Goal: Information Seeking & Learning: Learn about a topic

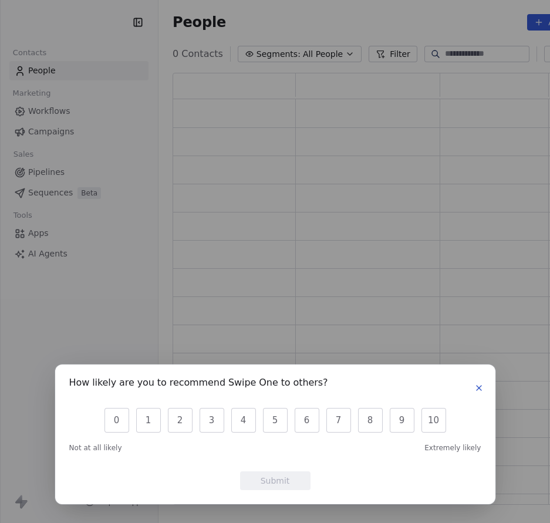
scroll to position [424, 446]
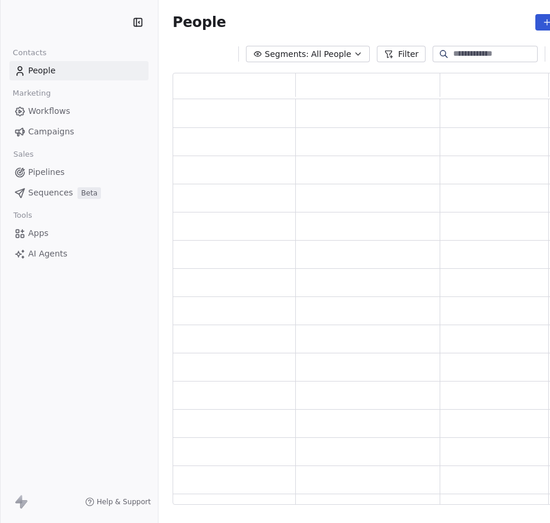
click at [435, 51] on div "How likely are you to recommend Swipe One to others? 0 1 2 3 4 5 6 7 8 9 10 Not…" at bounding box center [275, 261] width 550 height 523
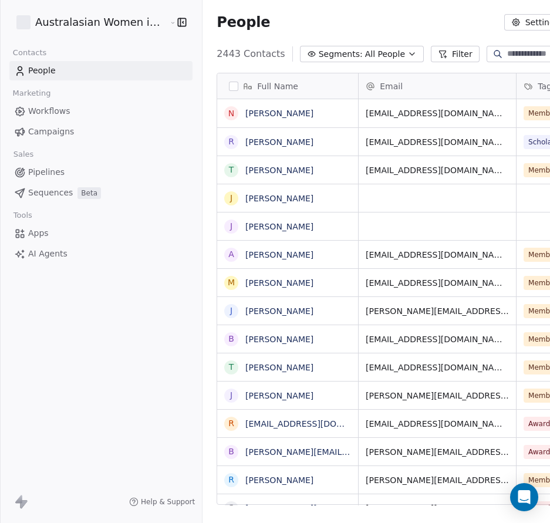
scroll to position [0, 38]
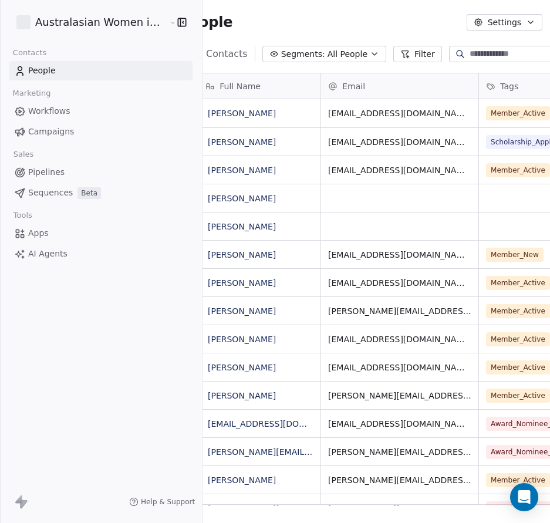
click at [479, 54] on div at bounding box center [501, 54] width 105 height 16
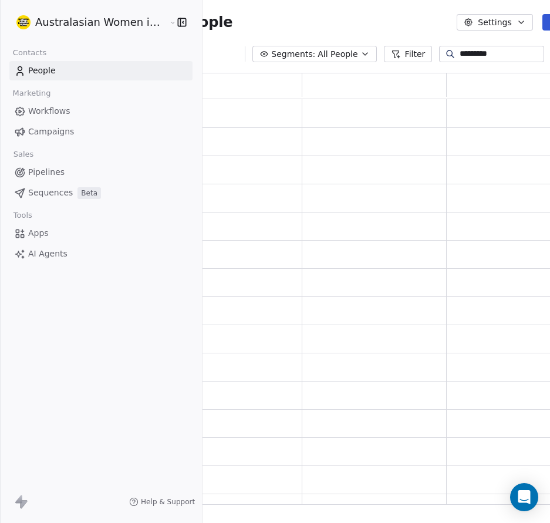
scroll to position [424, 446]
type input "********"
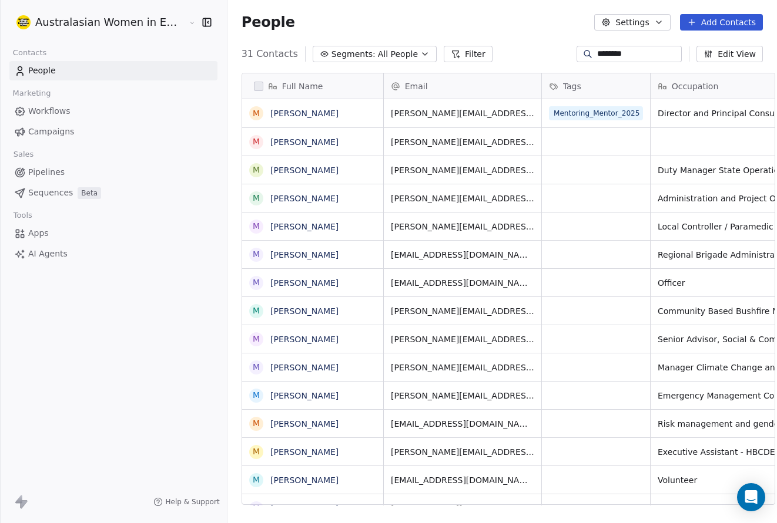
scroll to position [452, 549]
click at [281, 115] on link "[PERSON_NAME]" at bounding box center [304, 113] width 68 height 9
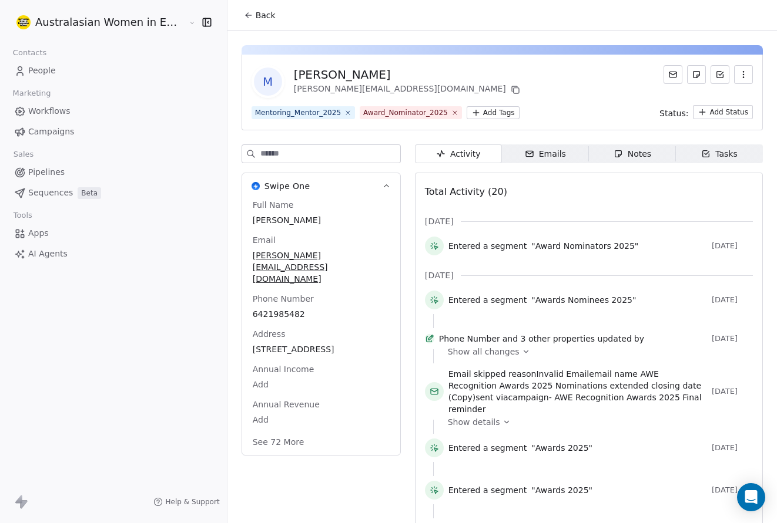
click at [481, 358] on span "Show all changes" at bounding box center [484, 352] width 72 height 12
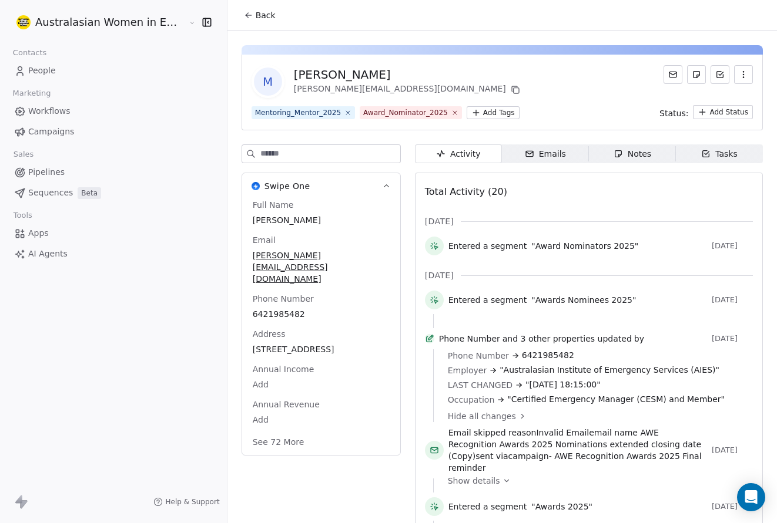
click at [546, 153] on div "Emails" at bounding box center [545, 154] width 41 height 12
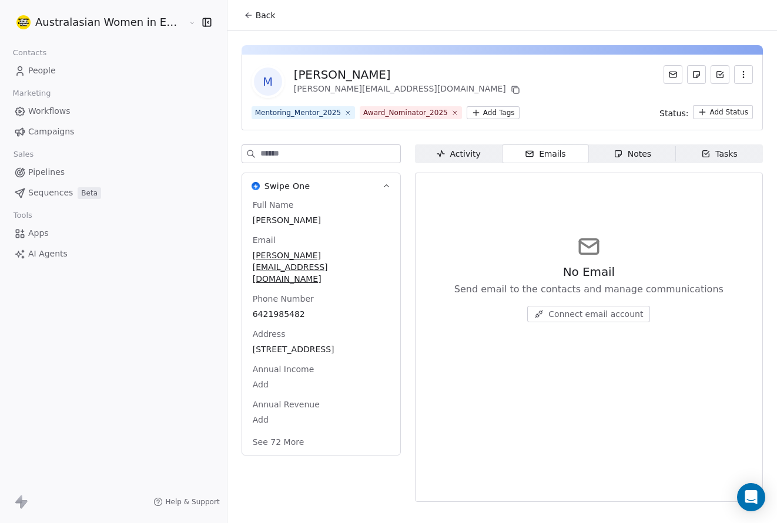
click at [546, 153] on div "Emails" at bounding box center [545, 154] width 41 height 12
click at [550, 150] on div "Notes" at bounding box center [632, 154] width 38 height 12
click at [550, 150] on div "Tasks" at bounding box center [719, 154] width 36 height 12
click at [525, 152] on icon "button" at bounding box center [529, 153] width 9 height 9
click at [459, 155] on div "Activity" at bounding box center [458, 154] width 45 height 12
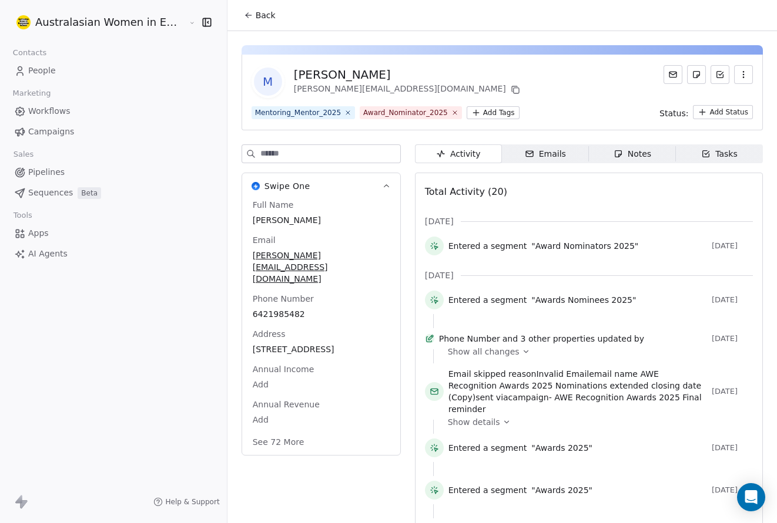
click at [52, 132] on span "Campaigns" at bounding box center [51, 132] width 46 height 12
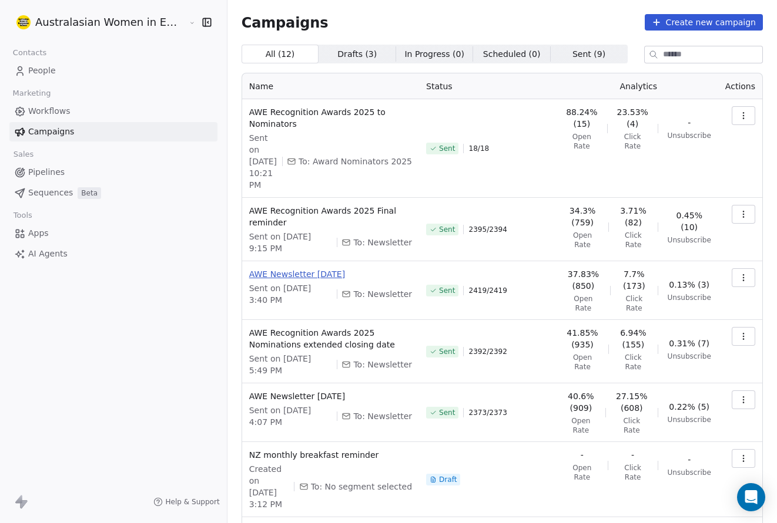
click at [350, 268] on span "AWE Newsletter [DATE]" at bounding box center [330, 274] width 163 height 12
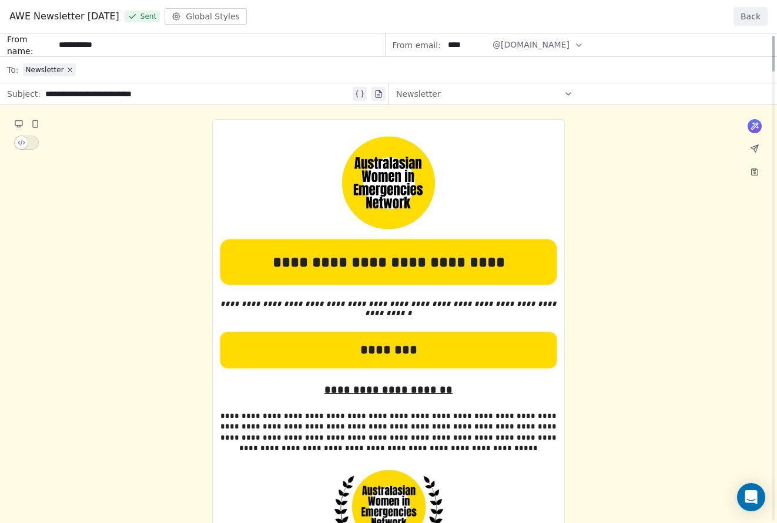
drag, startPoint x: 775, startPoint y: 117, endPoint x: 741, endPoint y: 17, distance: 106.1
click at [550, 36] on div at bounding box center [773, 54] width 2 height 36
click at [550, 13] on button "Back" at bounding box center [750, 16] width 34 height 19
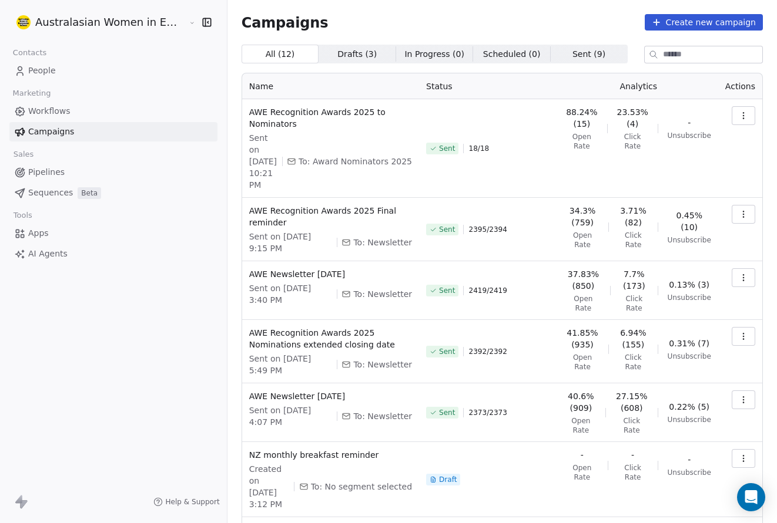
click at [482, 286] on span "2419 / 2419" at bounding box center [487, 290] width 38 height 9
click at [550, 277] on icon "button" at bounding box center [742, 277] width 1 height 1
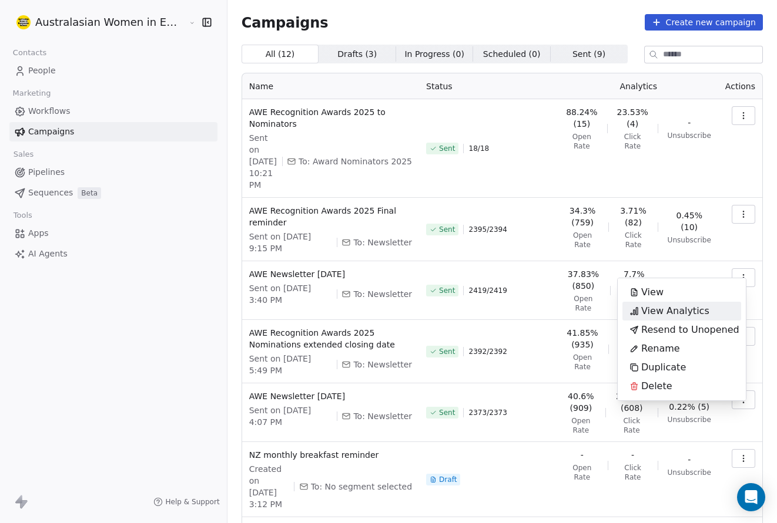
click at [550, 311] on span "View Analytics" at bounding box center [675, 311] width 68 height 14
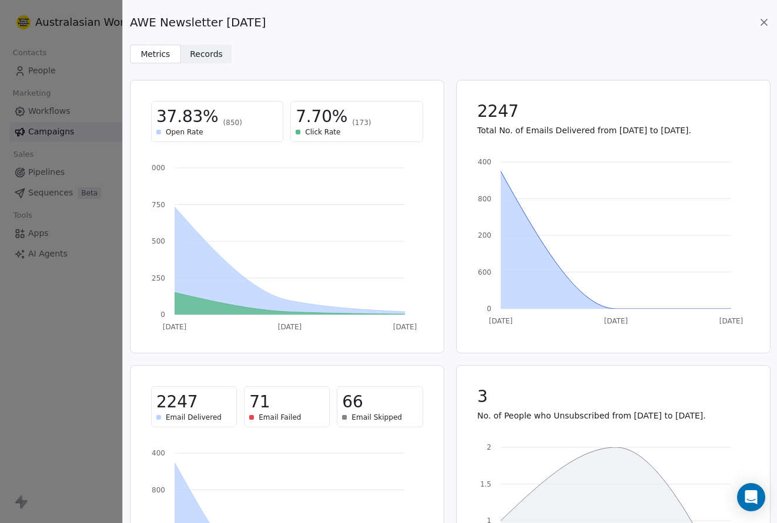
click at [267, 405] on div "71" at bounding box center [286, 402] width 75 height 21
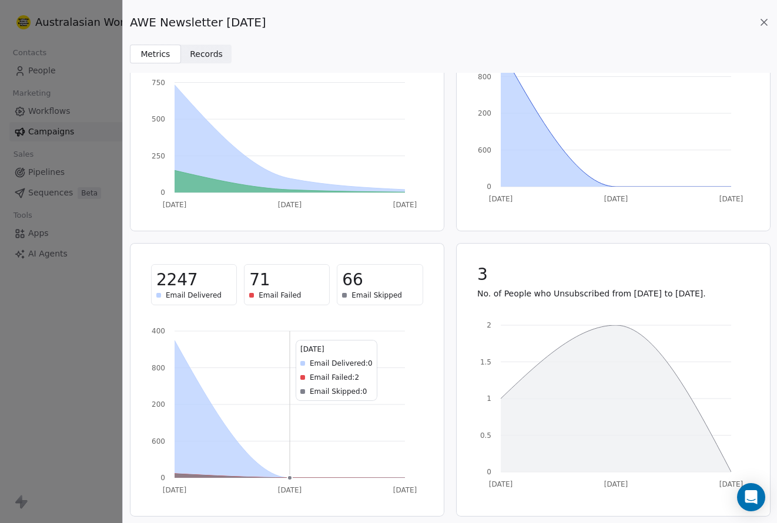
scroll to position [123, 0]
click at [256, 294] on div "Email Failed" at bounding box center [286, 294] width 75 height 9
click at [253, 294] on div "Email Failed" at bounding box center [286, 294] width 75 height 9
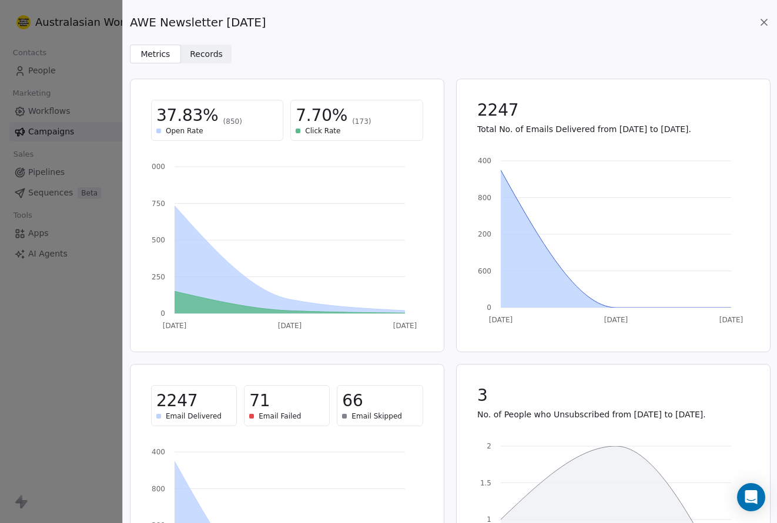
scroll to position [0, 0]
click at [204, 57] on span "Records" at bounding box center [206, 54] width 33 height 12
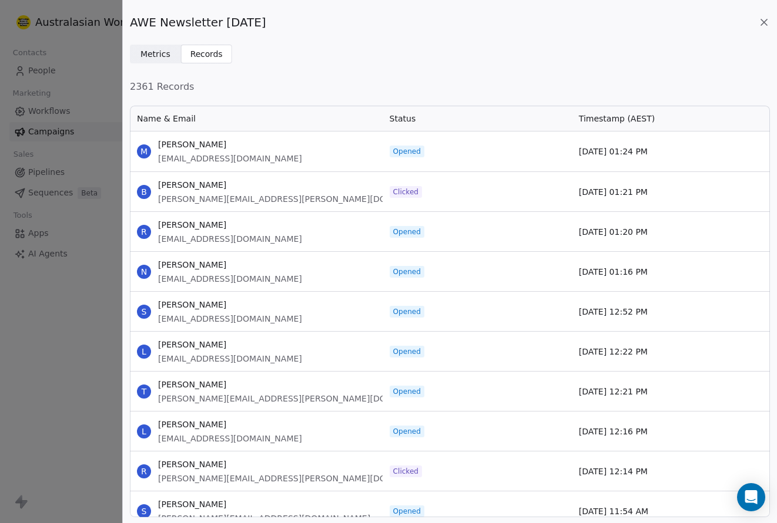
scroll to position [404, 631]
click at [394, 113] on div "Status" at bounding box center [476, 119] width 189 height 26
click at [398, 118] on span "Status" at bounding box center [402, 119] width 26 height 12
click at [405, 123] on span "Status" at bounding box center [402, 119] width 26 height 12
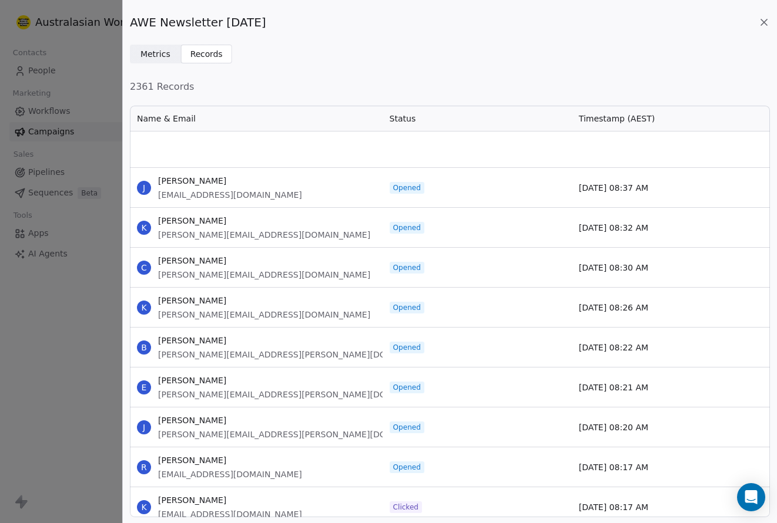
scroll to position [9423, 0]
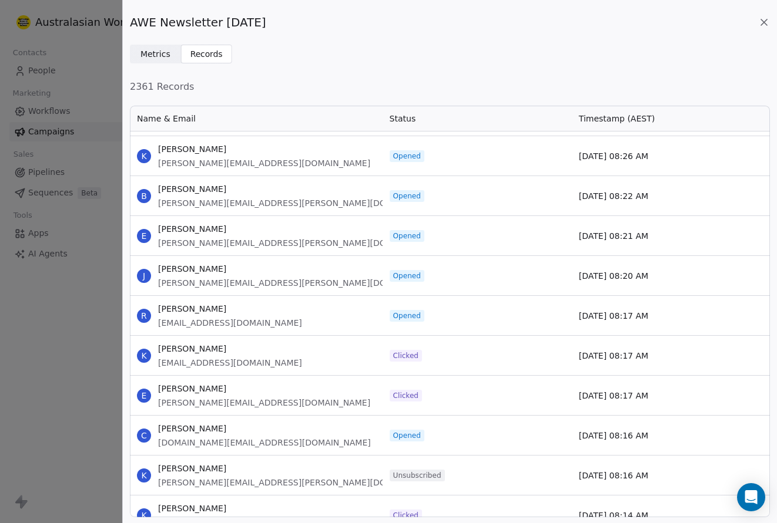
drag, startPoint x: 484, startPoint y: 327, endPoint x: 416, endPoint y: 62, distance: 273.4
click at [416, 62] on div "Metrics Metrics Records Records" at bounding box center [450, 54] width 640 height 19
click at [240, 107] on div "Name & Email" at bounding box center [256, 119] width 253 height 26
click at [217, 116] on div "Name & Email" at bounding box center [256, 119] width 253 height 26
click at [153, 53] on span "Metrics" at bounding box center [155, 54] width 30 height 12
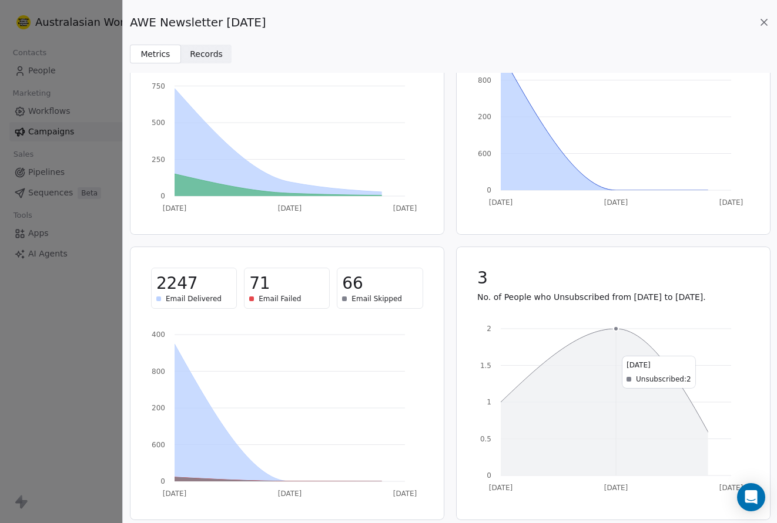
scroll to position [123, 0]
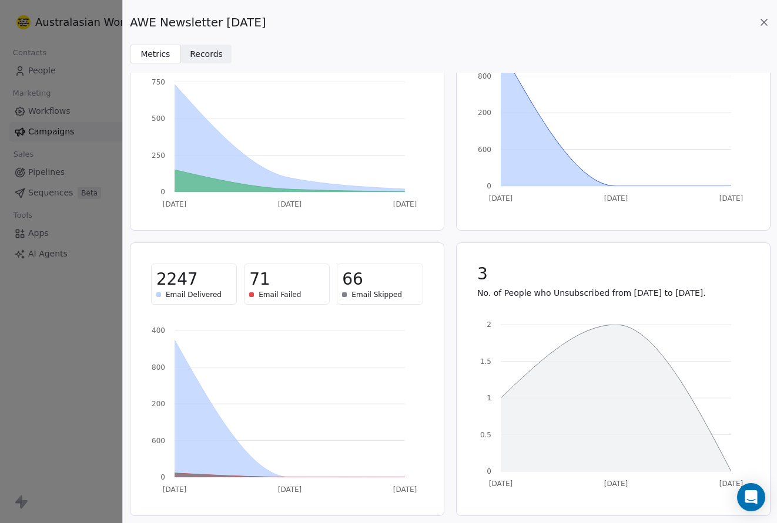
click at [550, 19] on icon at bounding box center [764, 22] width 6 height 6
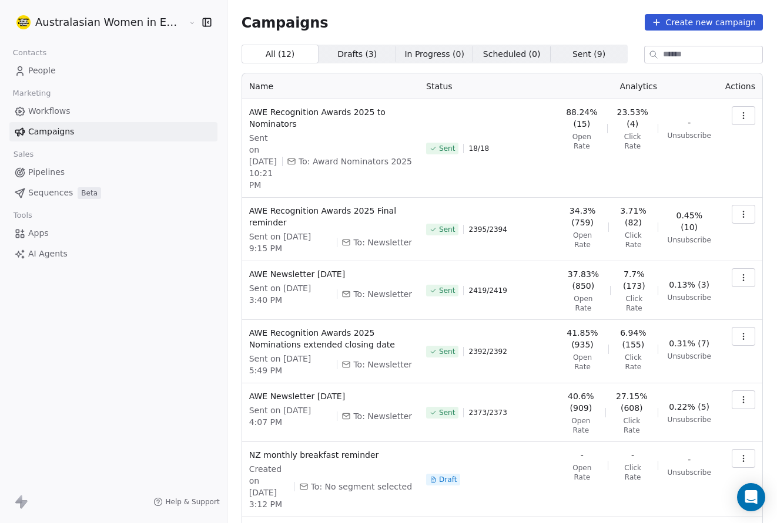
click at [550, 57] on input at bounding box center [712, 54] width 99 height 16
type input "********"
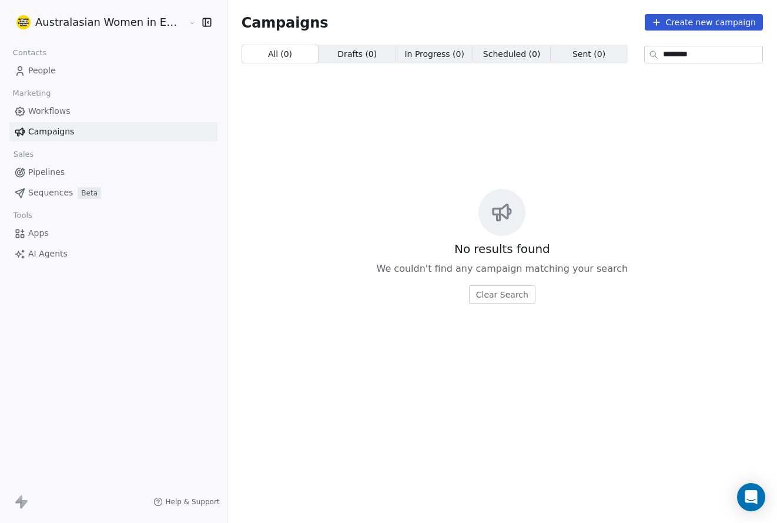
drag, startPoint x: 706, startPoint y: 58, endPoint x: 614, endPoint y: 58, distance: 91.6
click at [550, 58] on div "All ( 0 ) All ( 0 ) Drafts ( 0 ) Drafts ( 0 ) In Progress ( 0 ) In Progress ( 0…" at bounding box center [501, 54] width 521 height 19
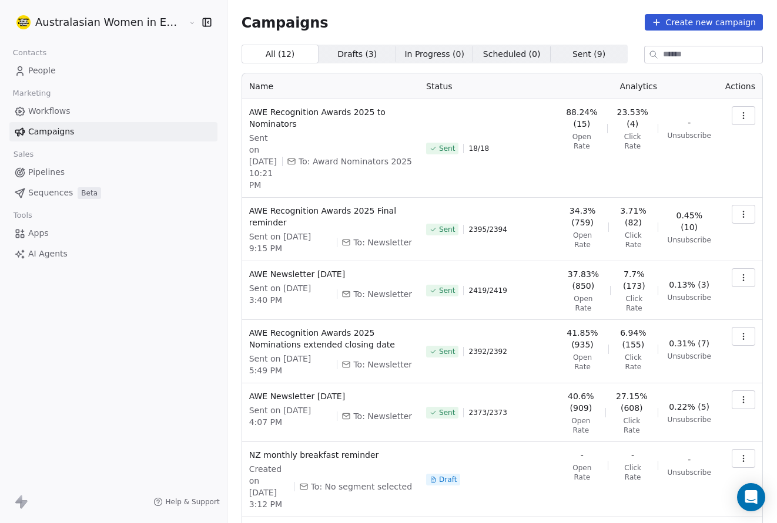
click at [51, 78] on link "People" at bounding box center [113, 70] width 208 height 19
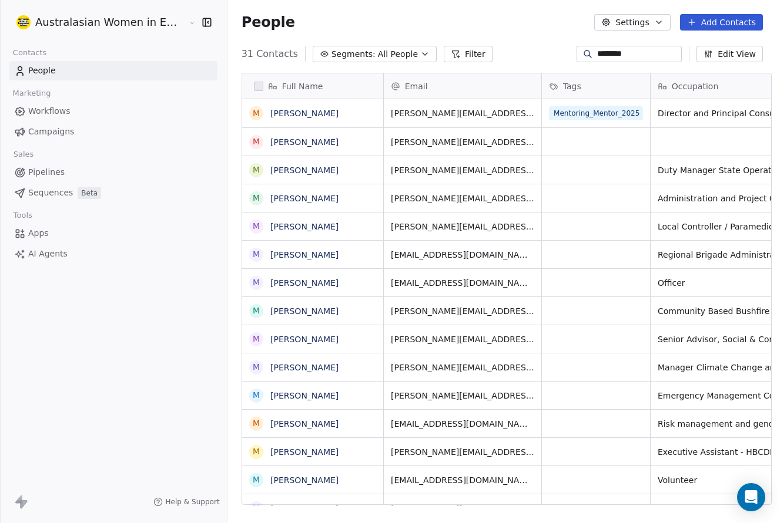
scroll to position [452, 549]
drag, startPoint x: 626, startPoint y: 56, endPoint x: 545, endPoint y: 53, distance: 81.7
click at [545, 53] on div "31 Contacts Segments: All People Filter ******** Edit View" at bounding box center [501, 54] width 549 height 19
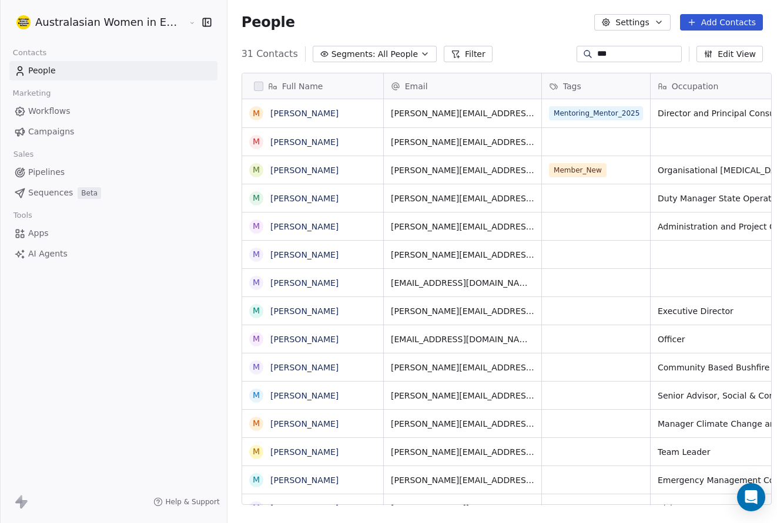
type input "***"
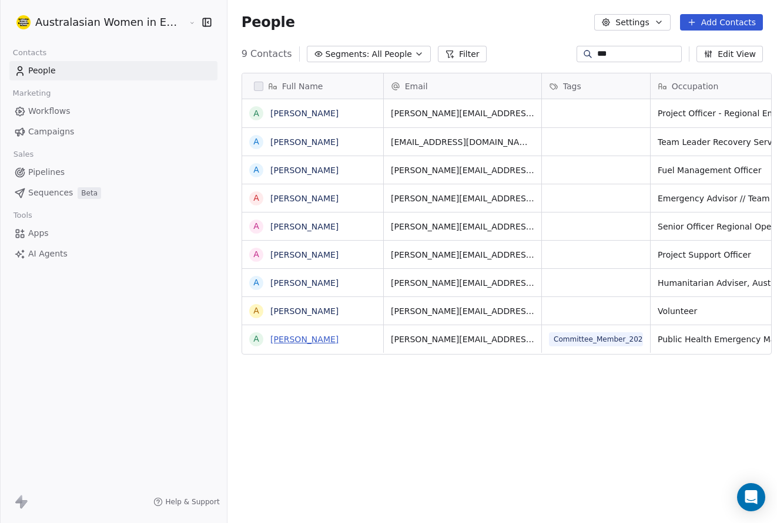
click at [298, 338] on link "[PERSON_NAME]" at bounding box center [304, 339] width 68 height 9
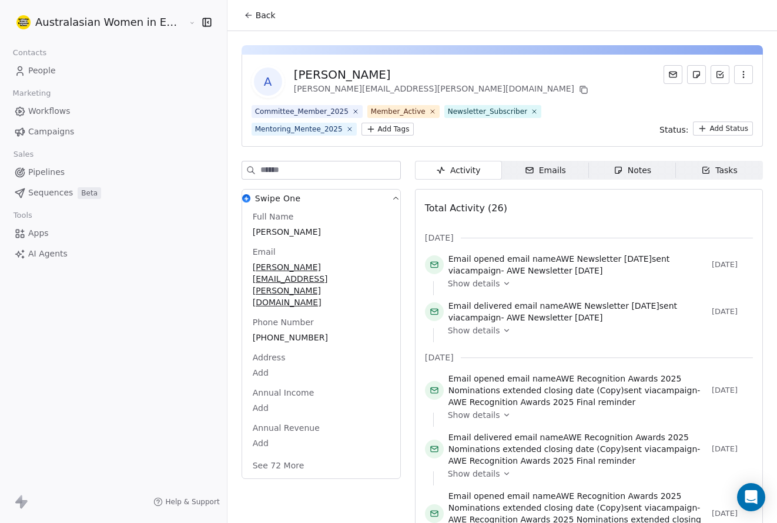
click at [538, 172] on div "Emails" at bounding box center [545, 170] width 41 height 12
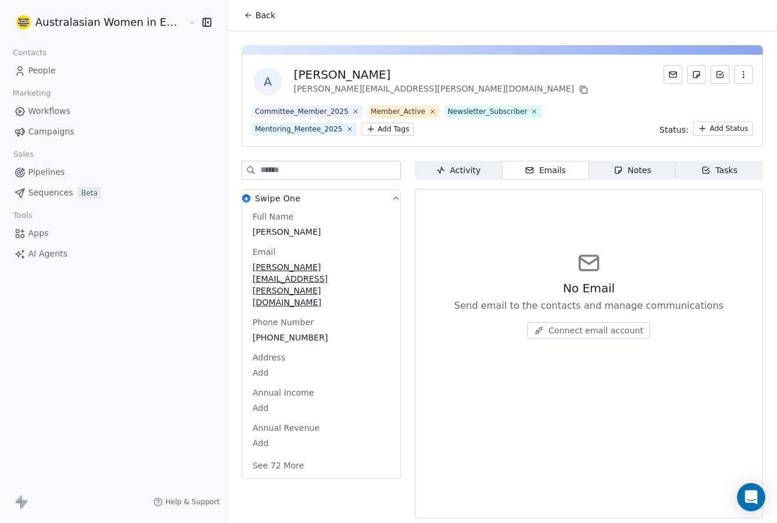
click at [471, 170] on span "Activity Activity" at bounding box center [458, 170] width 87 height 19
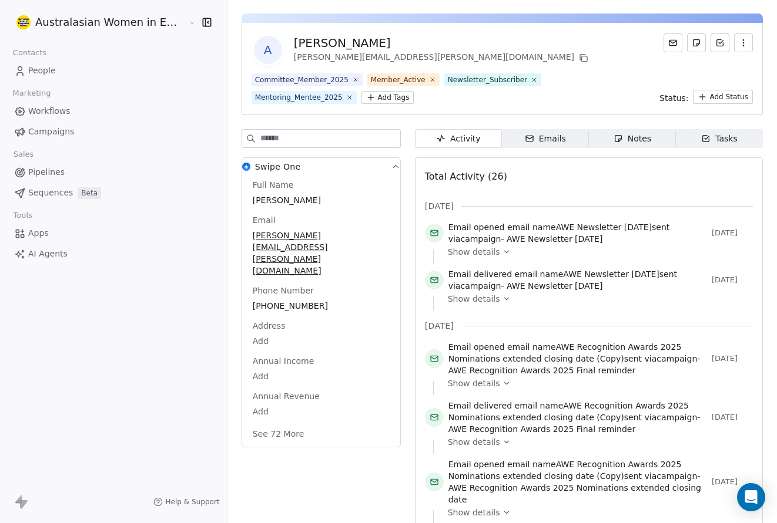
scroll to position [59, 0]
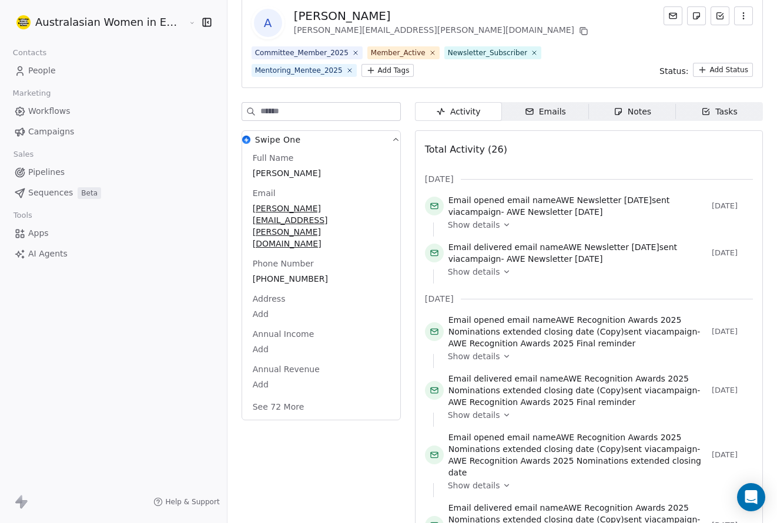
click at [550, 205] on span "AWE Newsletter [DATE]" at bounding box center [604, 200] width 96 height 9
click at [465, 275] on span "Show details" at bounding box center [474, 272] width 52 height 12
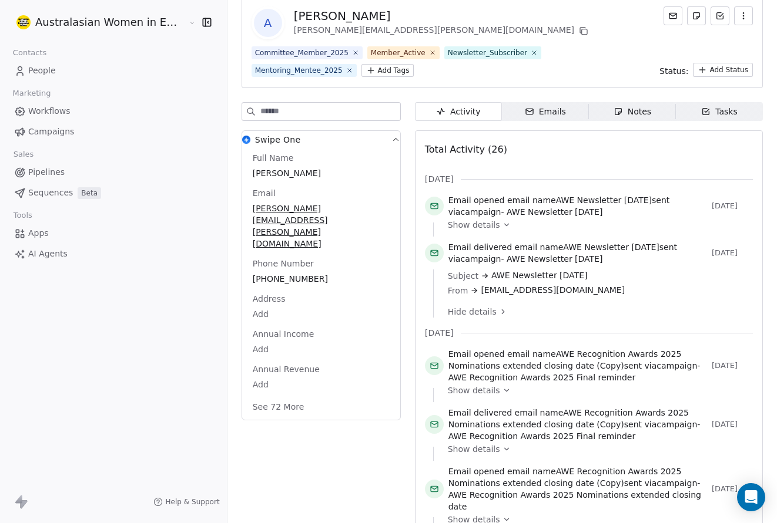
click at [537, 308] on div "Hide details" at bounding box center [596, 312] width 297 height 12
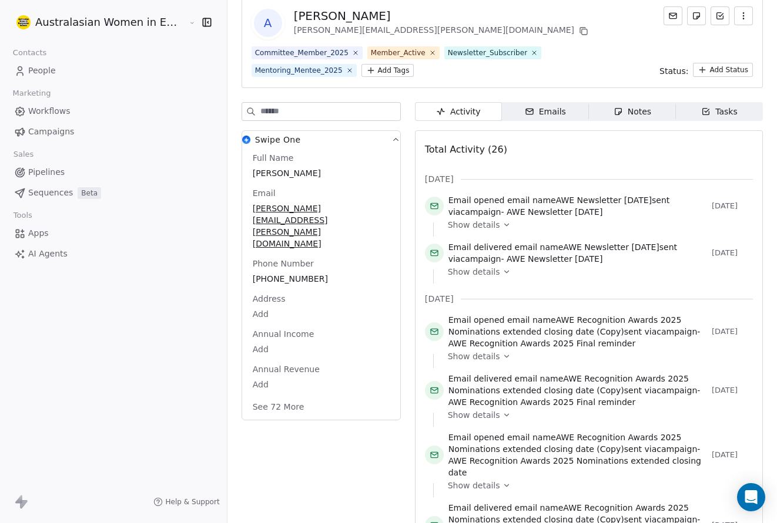
click at [458, 271] on span "Show details" at bounding box center [474, 272] width 52 height 12
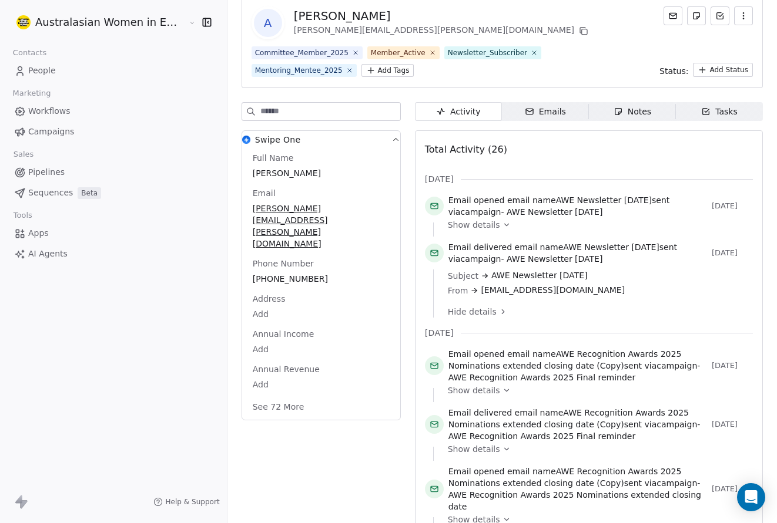
click at [56, 69] on link "People" at bounding box center [113, 70] width 208 height 19
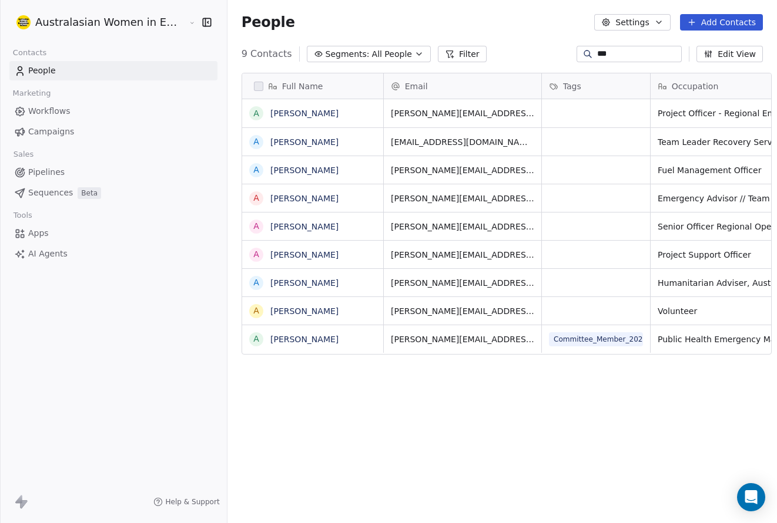
scroll to position [452, 549]
drag, startPoint x: 639, startPoint y: 49, endPoint x: 527, endPoint y: 55, distance: 112.3
click at [529, 52] on div "9 Contacts Segments: All People Filter *** Edit View" at bounding box center [501, 54] width 549 height 19
type input "********"
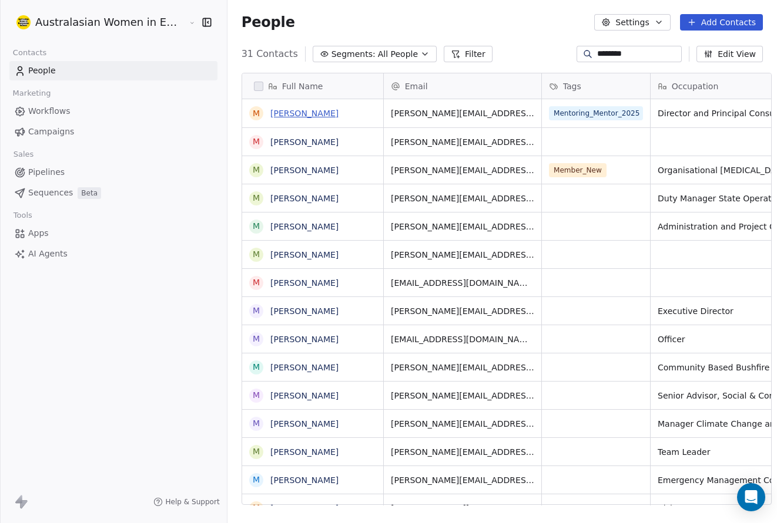
click at [273, 113] on link "[PERSON_NAME]" at bounding box center [304, 113] width 68 height 9
